Goal: Answer question/provide support: Share knowledge or assist other users

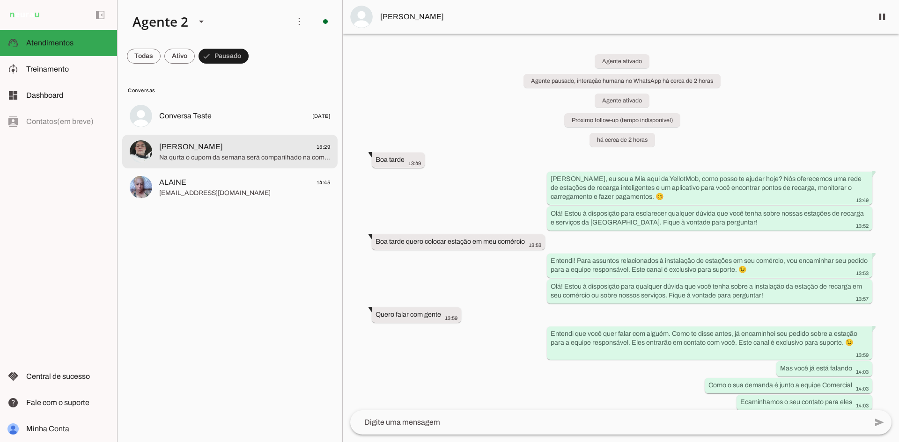
click at [241, 183] on span "ALAINE 14:45" at bounding box center [244, 183] width 171 height 12
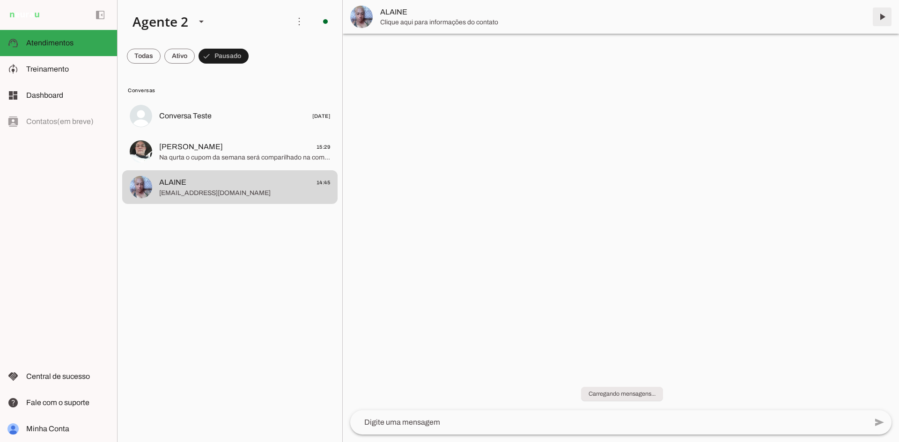
click at [878, 16] on span at bounding box center [882, 17] width 22 height 22
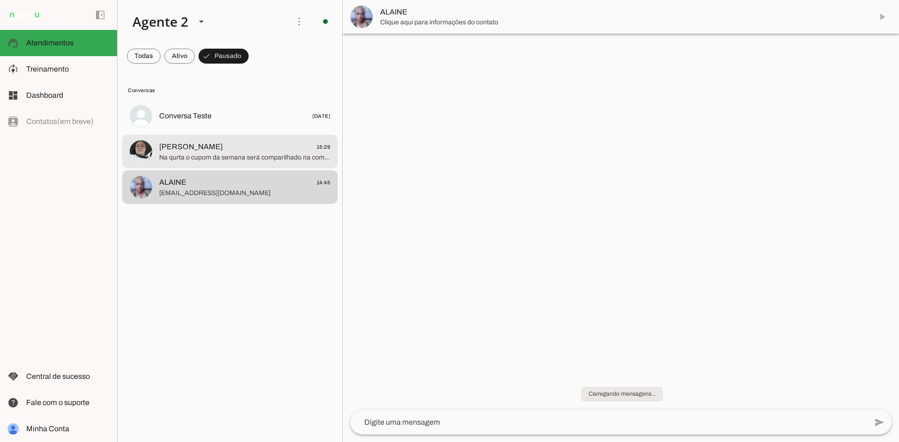
click at [218, 155] on span "Na qurta o cupom da semana será comparilhado na comunidade" at bounding box center [244, 157] width 171 height 9
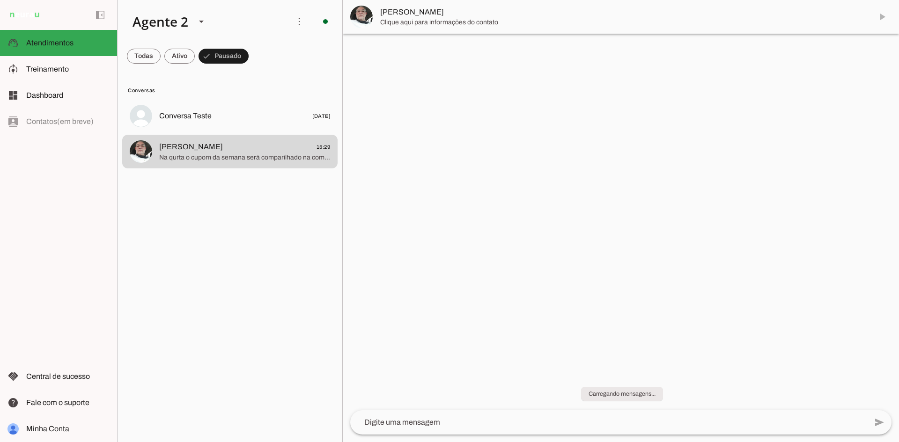
click at [881, 11] on md-item "[PERSON_NAME]" at bounding box center [621, 17] width 556 height 34
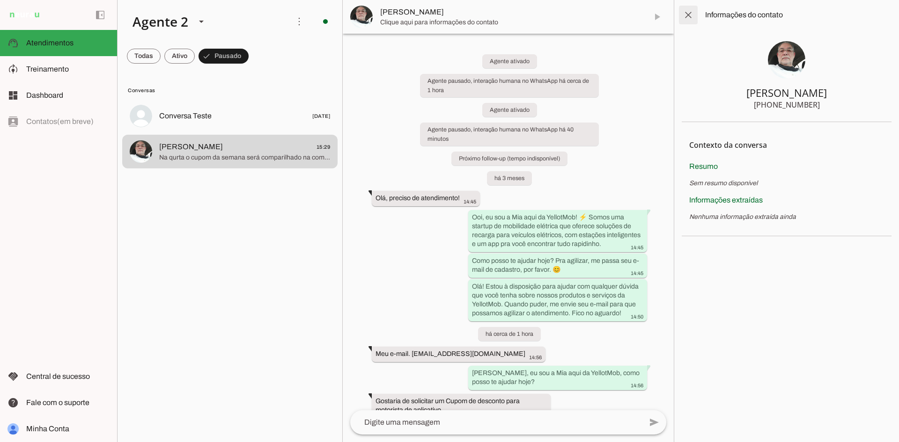
click at [689, 13] on span at bounding box center [688, 15] width 22 height 22
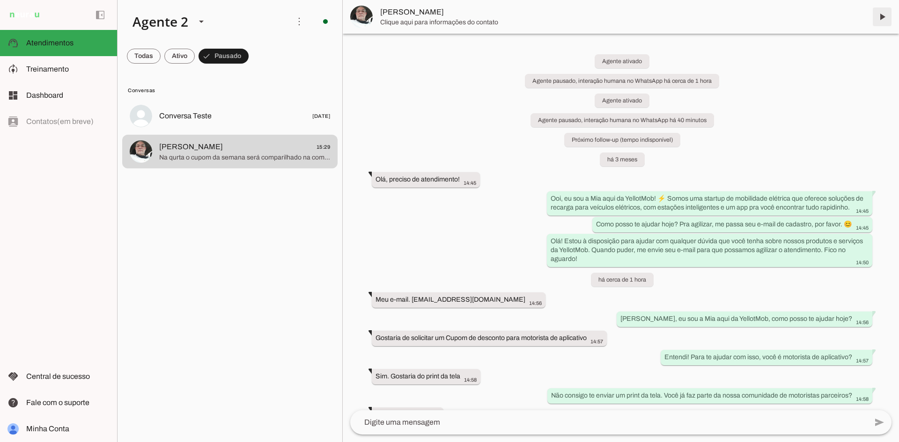
click at [884, 18] on span at bounding box center [882, 17] width 22 height 22
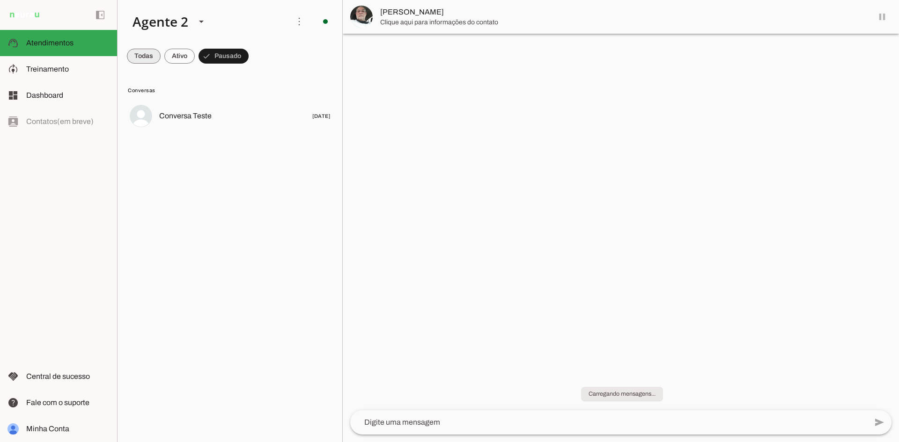
click at [139, 59] on span at bounding box center [144, 56] width 34 height 22
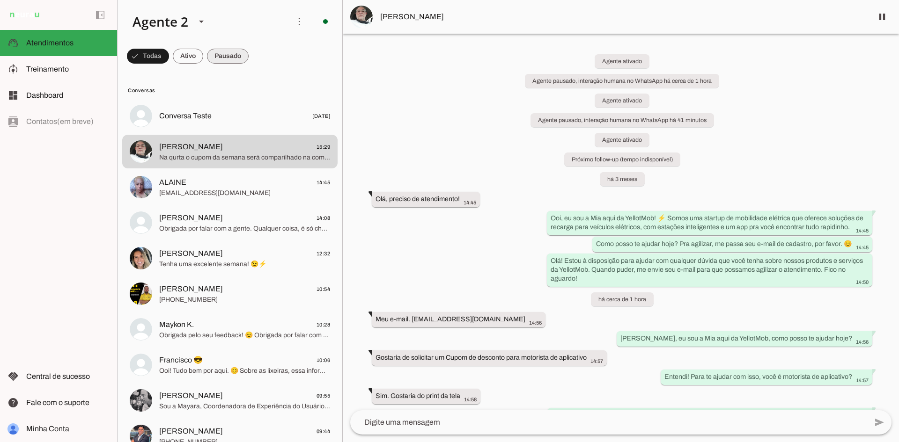
click at [225, 52] on span at bounding box center [228, 56] width 42 height 22
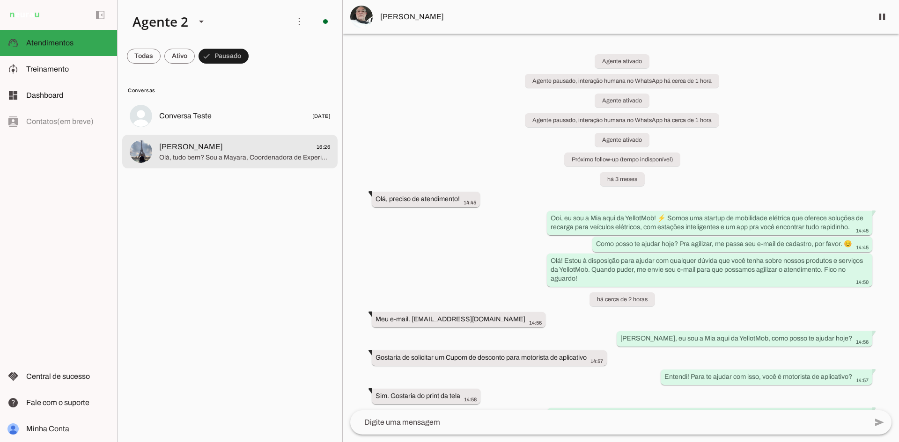
click at [244, 160] on span "Olá, tudo bem? Sou a Mayara, Coordenadora de Experiência do Usuário e darei cin…" at bounding box center [244, 157] width 171 height 9
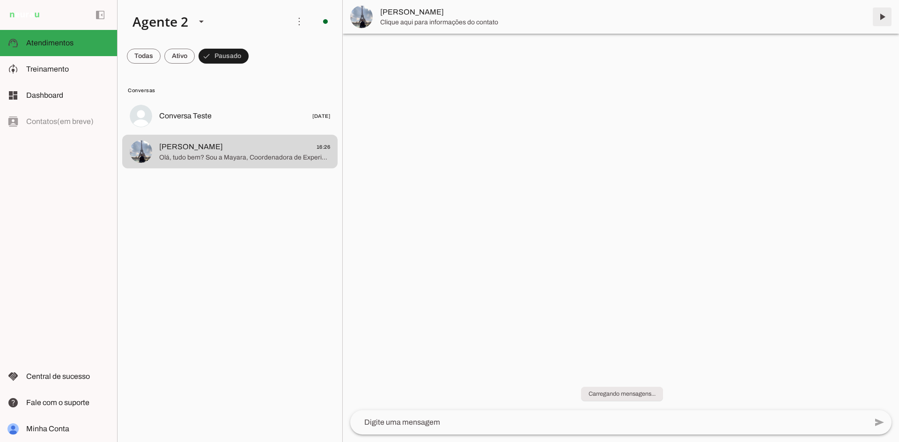
click at [881, 15] on span at bounding box center [882, 17] width 22 height 22
click at [139, 49] on span at bounding box center [144, 56] width 34 height 22
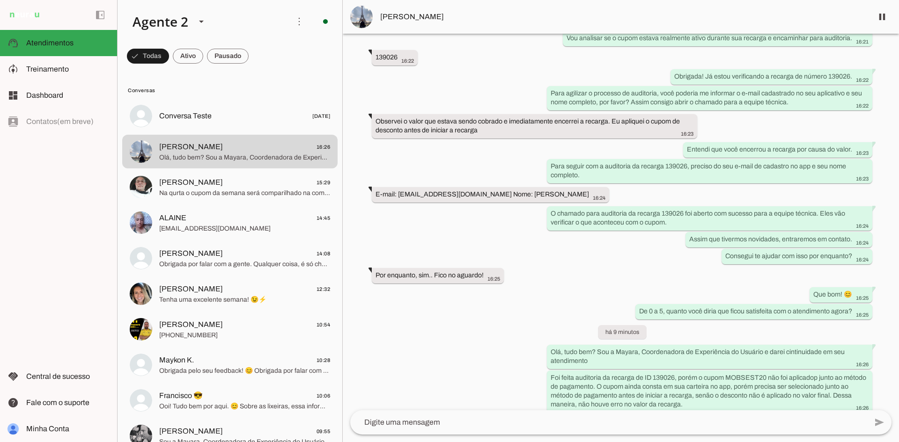
scroll to position [296, 0]
